Goal: Task Accomplishment & Management: Manage account settings

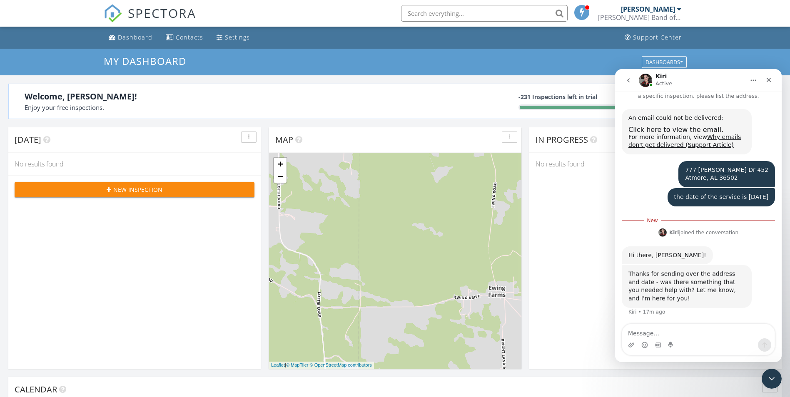
scroll to position [17, 0]
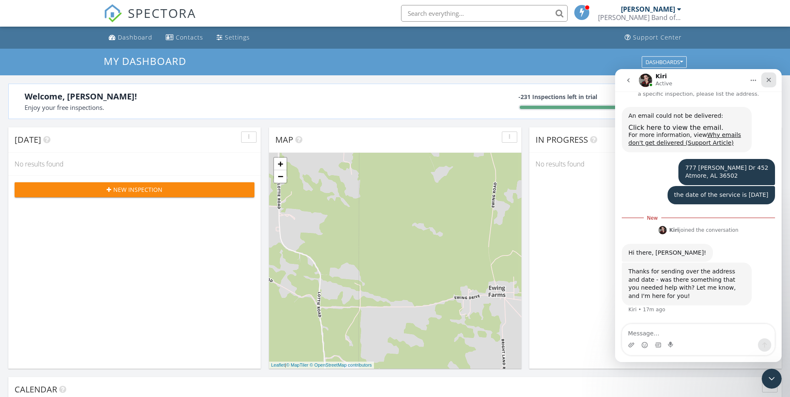
click at [767, 82] on icon "Close" at bounding box center [769, 80] width 5 height 5
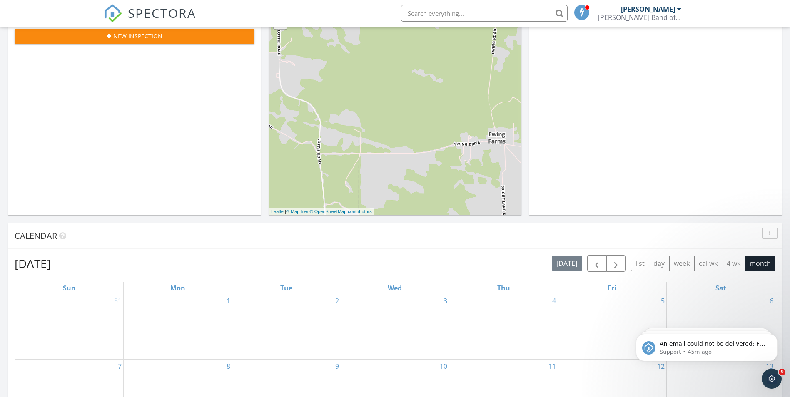
scroll to position [250, 0]
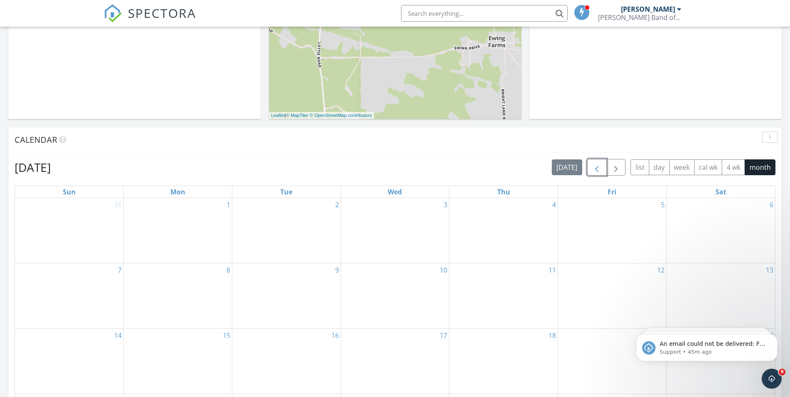
click at [594, 166] on span "button" at bounding box center [597, 168] width 10 height 10
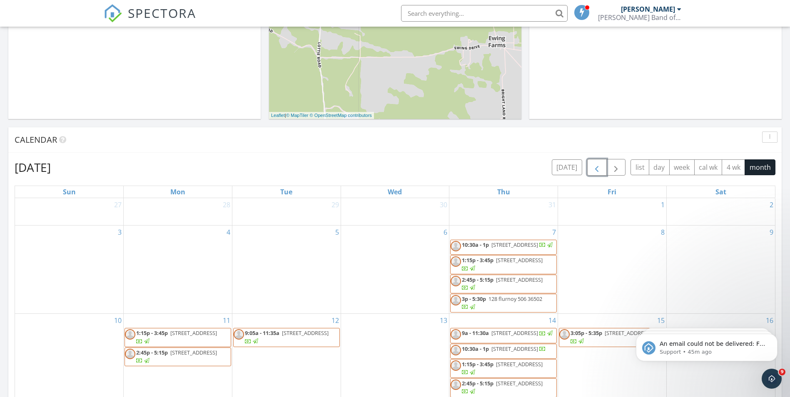
click at [594, 166] on span "button" at bounding box center [597, 168] width 10 height 10
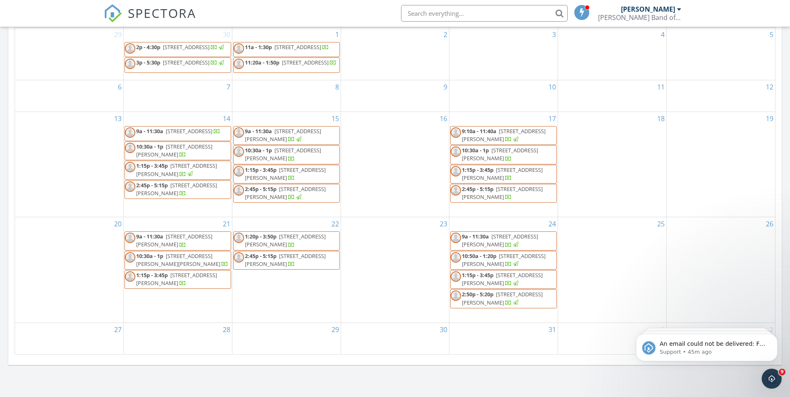
scroll to position [417, 0]
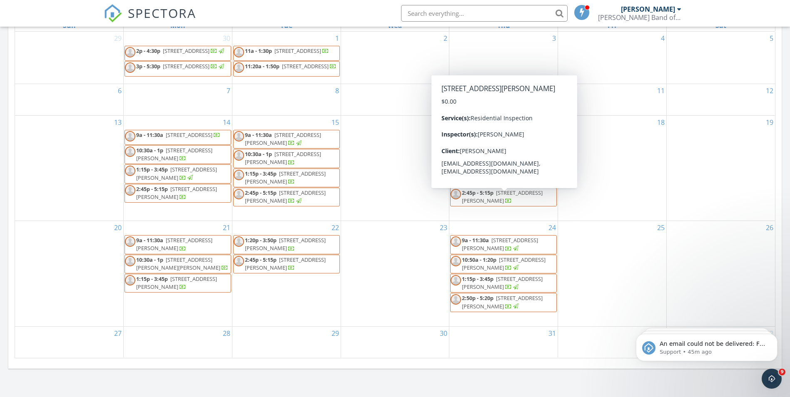
click at [498, 203] on span "777 Lynn McGhee Dr 462, Atmore 36502" at bounding box center [502, 196] width 81 height 15
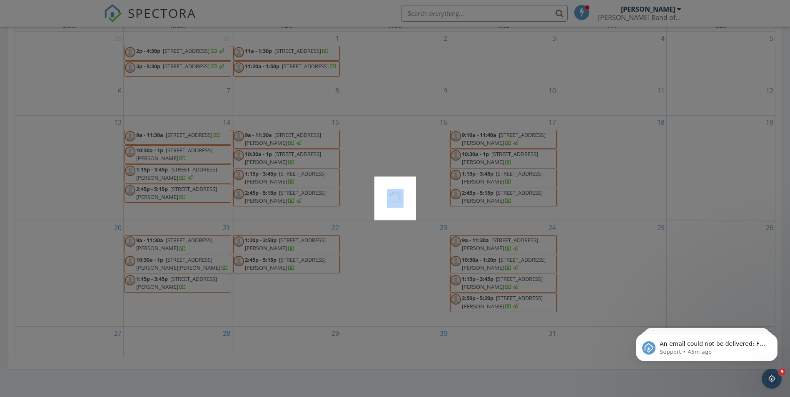
click at [498, 203] on div at bounding box center [395, 198] width 790 height 397
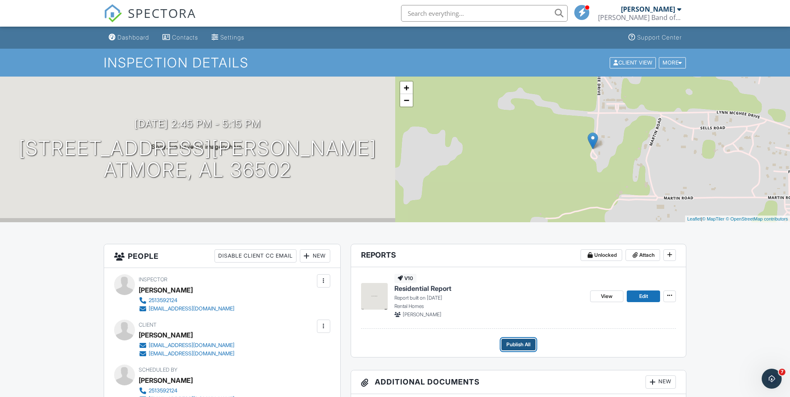
click at [518, 343] on span "Publish All" at bounding box center [519, 345] width 24 height 8
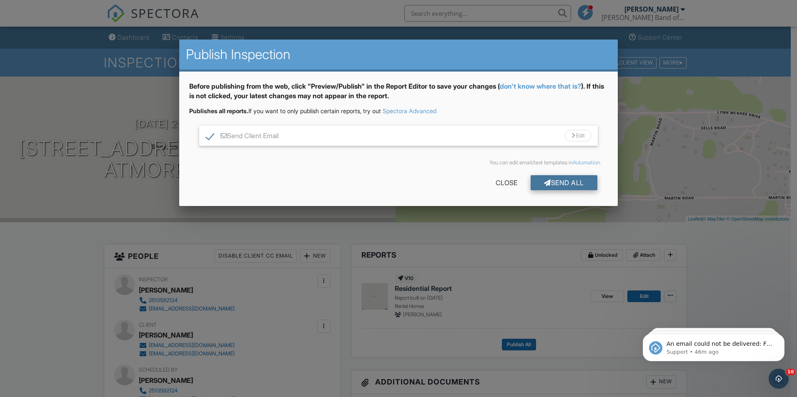
click at [564, 183] on div "Send All" at bounding box center [563, 182] width 67 height 15
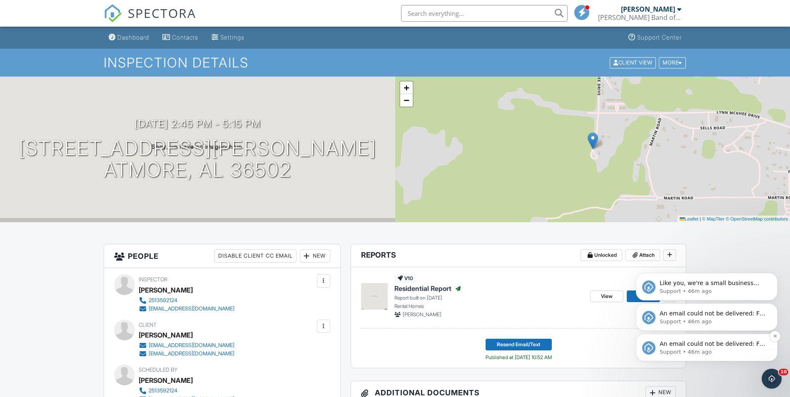
click at [699, 347] on span "An email could not be delivered: For more information, view Why emails don't ge…" at bounding box center [713, 352] width 106 height 23
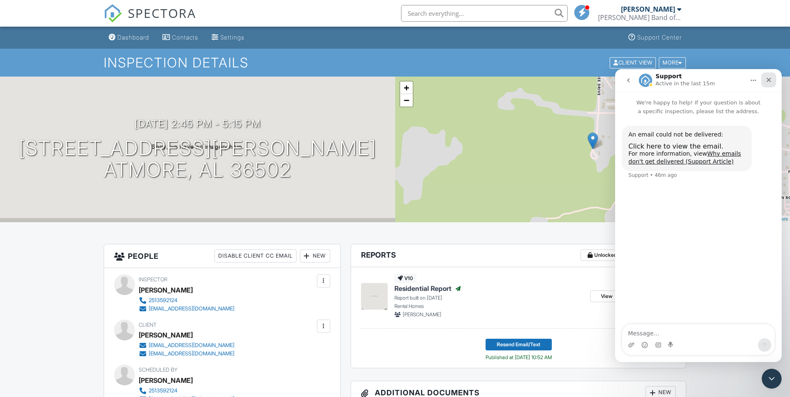
click at [768, 80] on icon "Close" at bounding box center [769, 80] width 5 height 5
